Goal: Information Seeking & Learning: Understand process/instructions

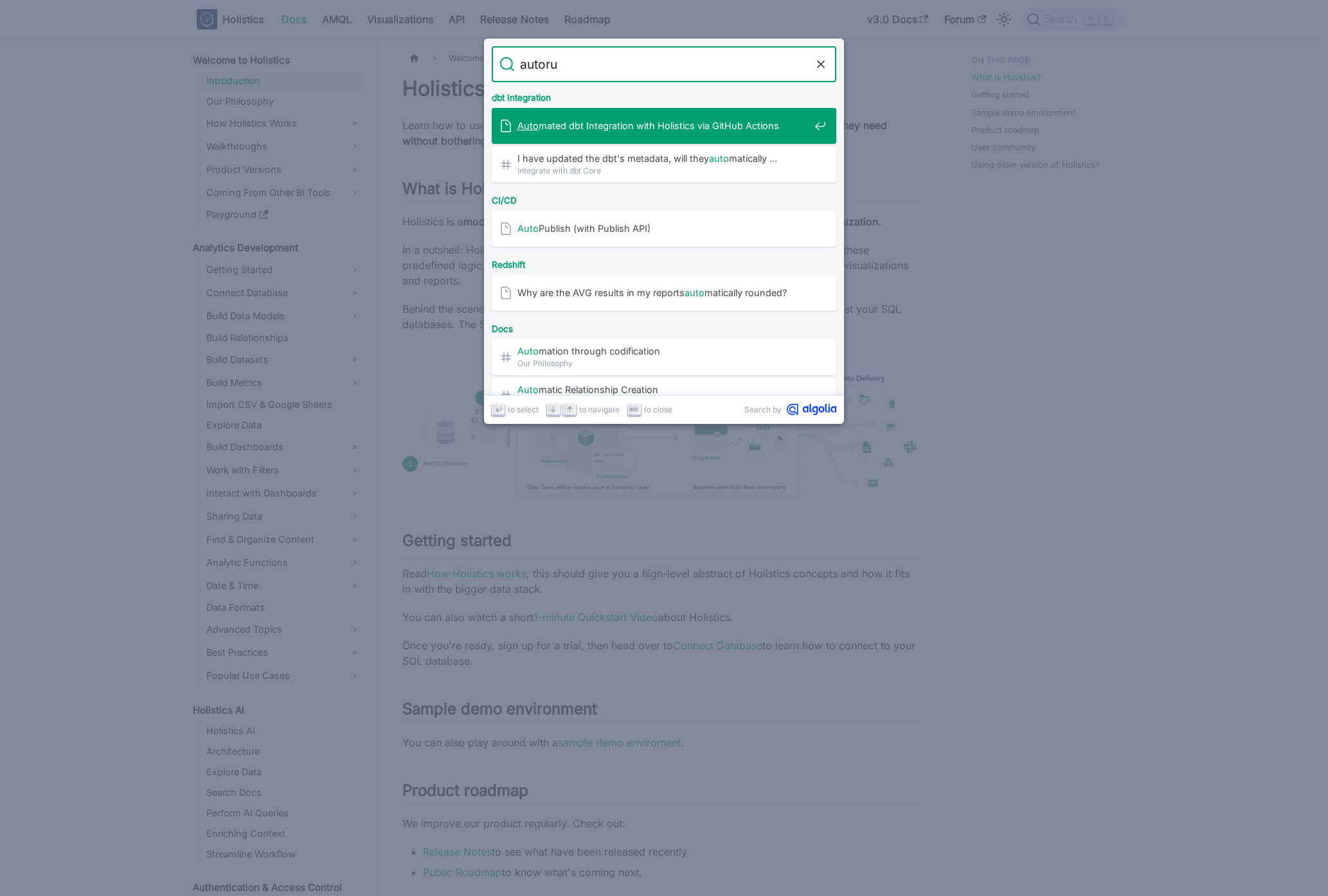
type input "autorun"
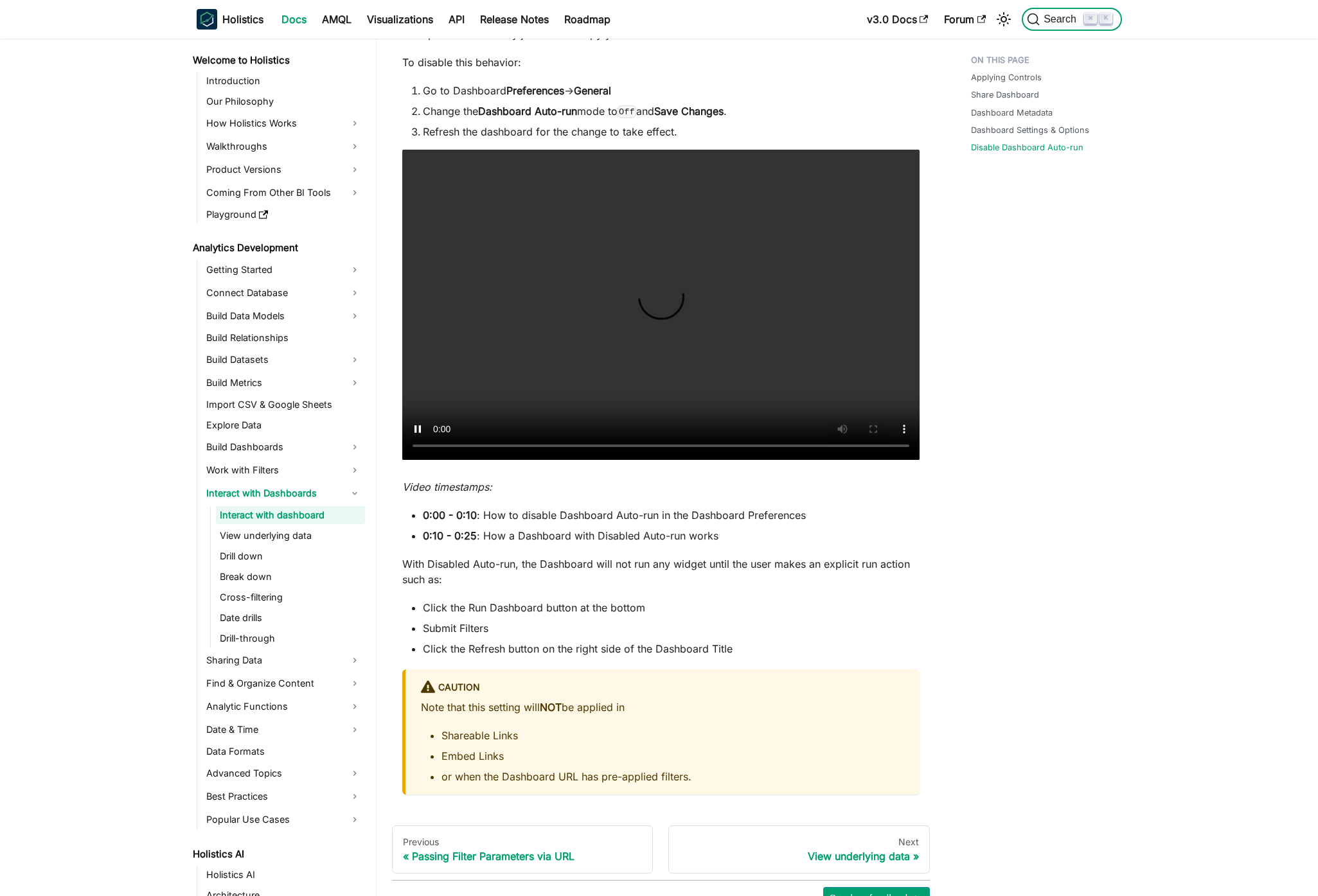
scroll to position [1813, 0]
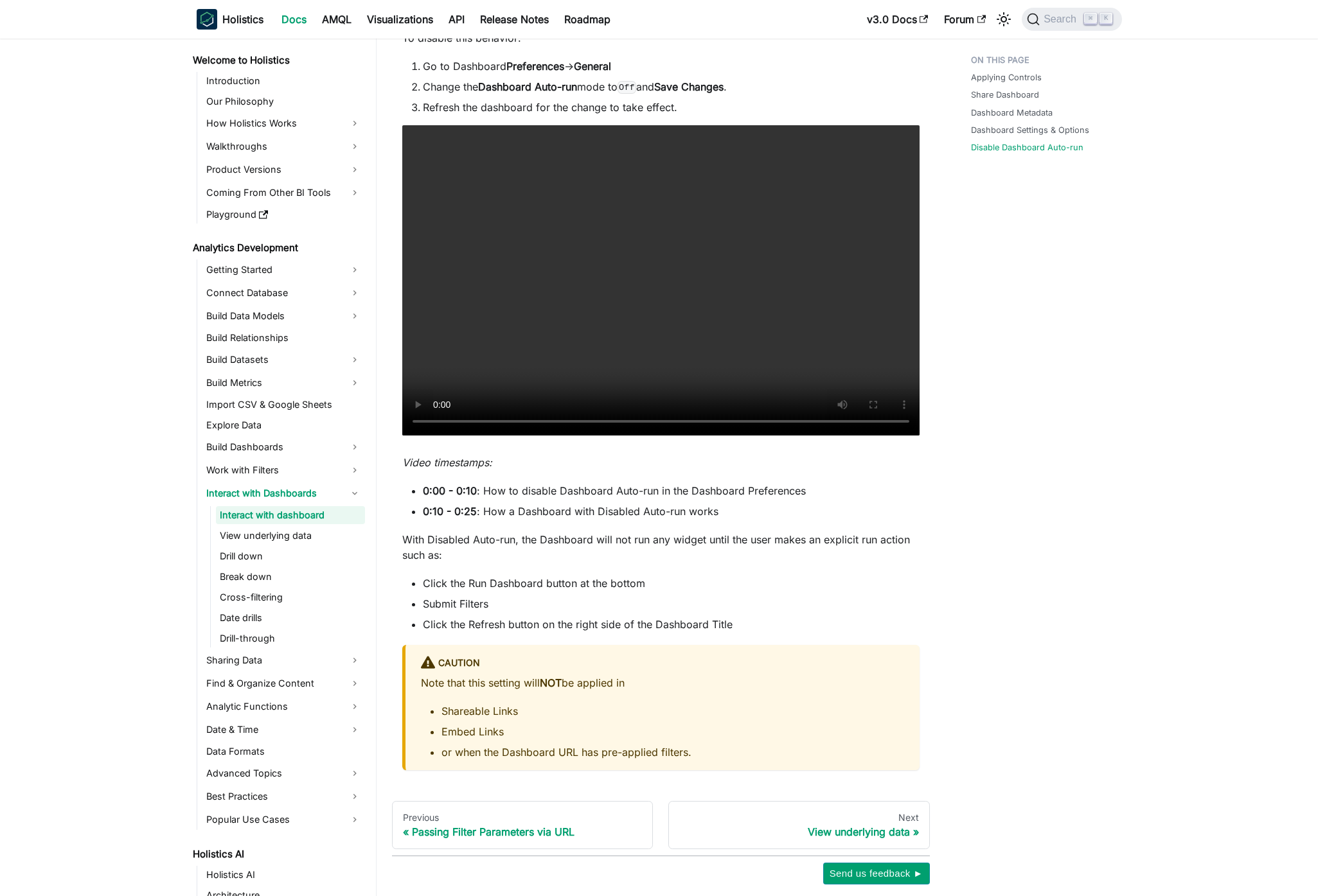
click at [695, 752] on li "or when the Dashboard URL has pre-applied filters." at bounding box center [672, 752] width 463 height 16
click at [668, 754] on li "or when the Dashboard URL has pre-applied filters." at bounding box center [672, 752] width 463 height 16
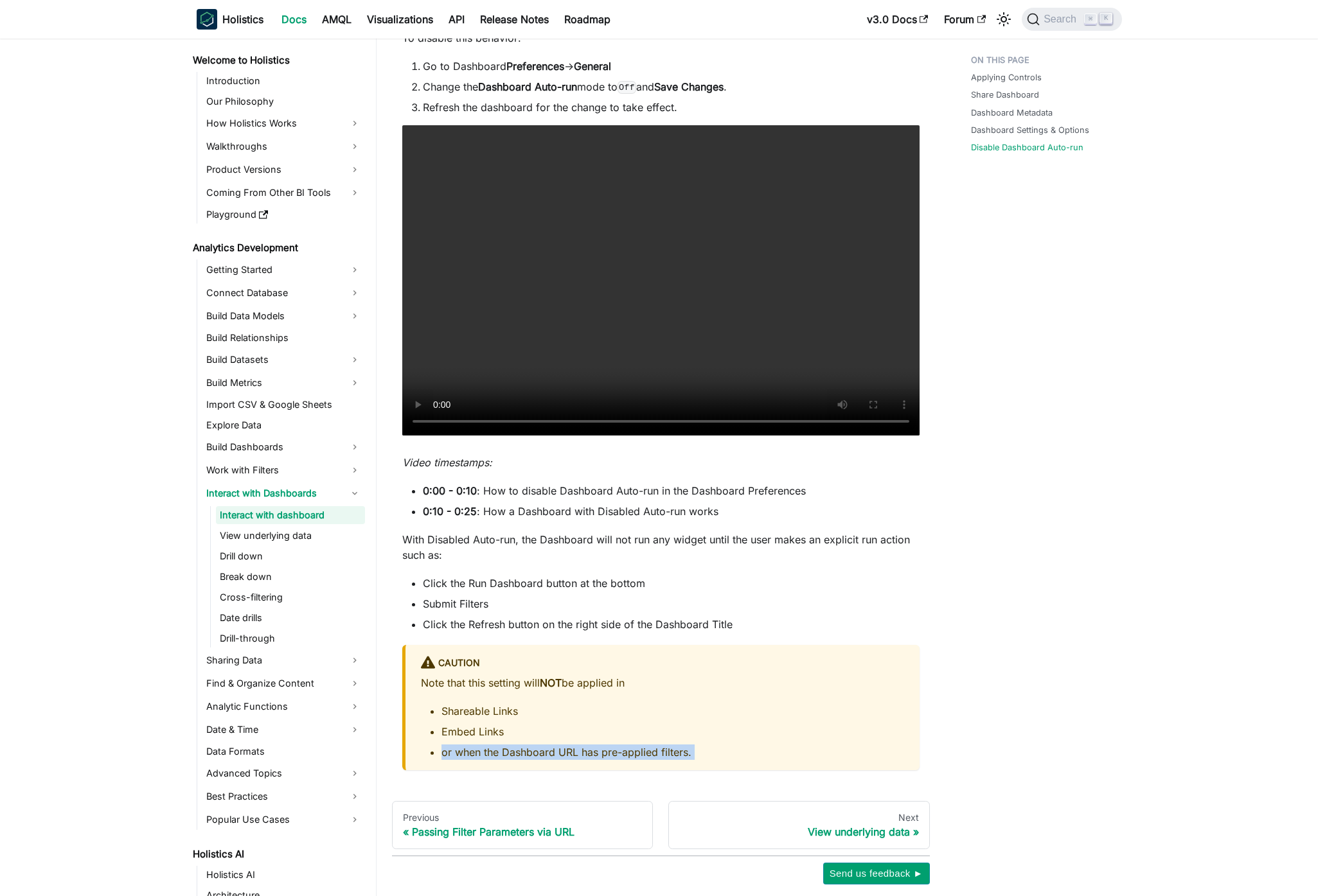
copy ul "or when the Dashboard URL has pre-applied filters."
